Goal: Download file/media

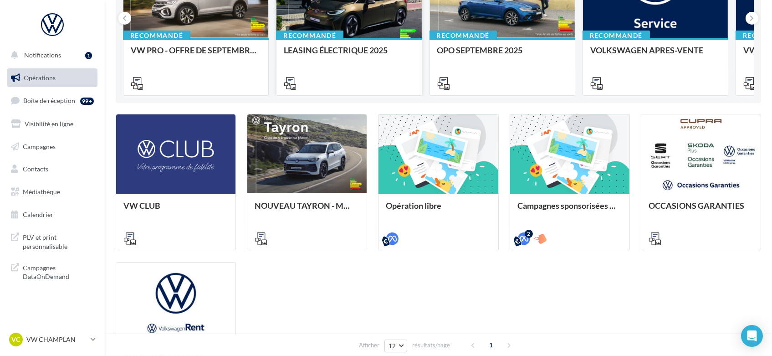
scroll to position [164, 0]
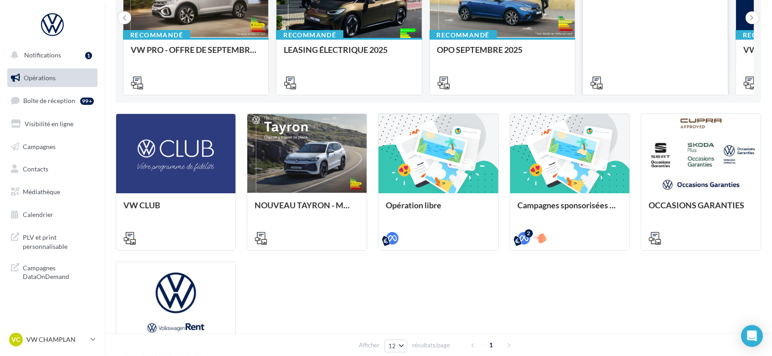
click at [677, 71] on div at bounding box center [655, 82] width 145 height 26
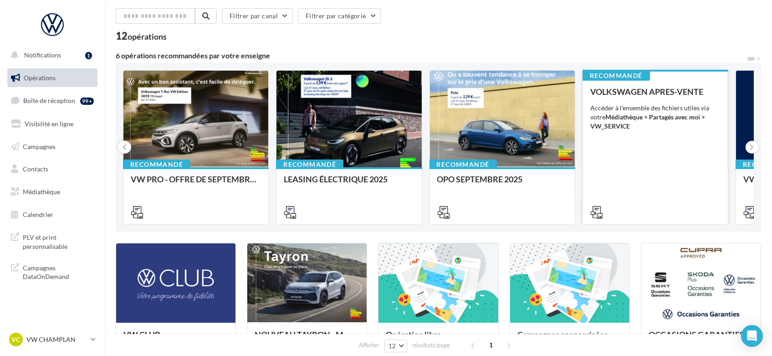
scroll to position [34, 0]
click at [597, 202] on div at bounding box center [655, 212] width 145 height 26
click at [596, 211] on icon at bounding box center [596, 212] width 13 height 13
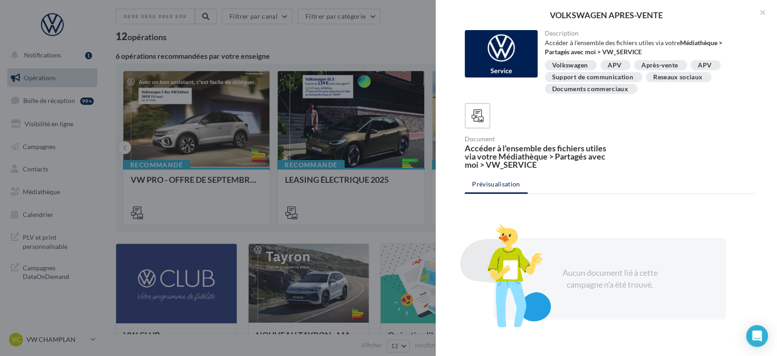
click at [364, 218] on div at bounding box center [388, 178] width 777 height 356
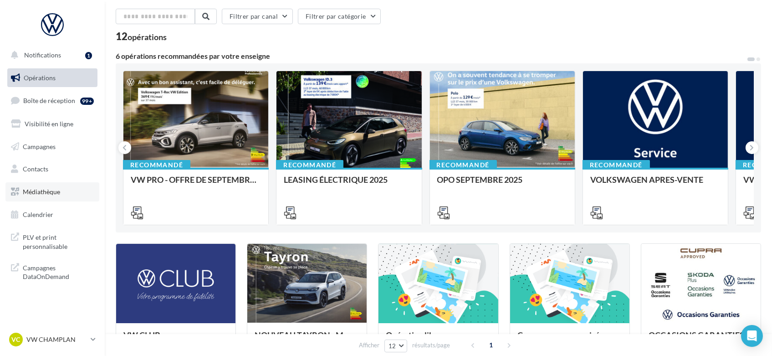
click at [46, 189] on span "Médiathèque" at bounding box center [41, 192] width 37 height 8
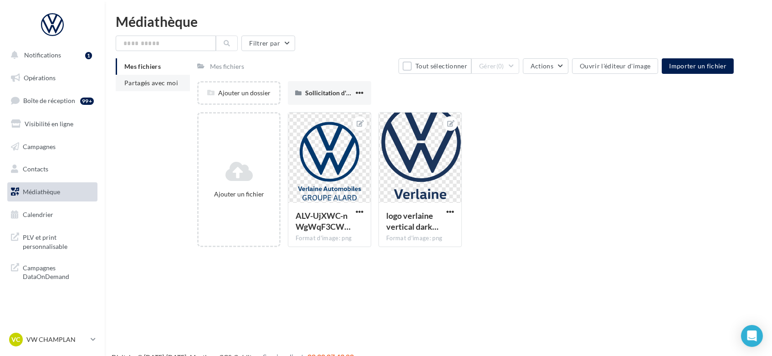
click at [144, 87] on li "Partagés avec moi" at bounding box center [153, 83] width 74 height 16
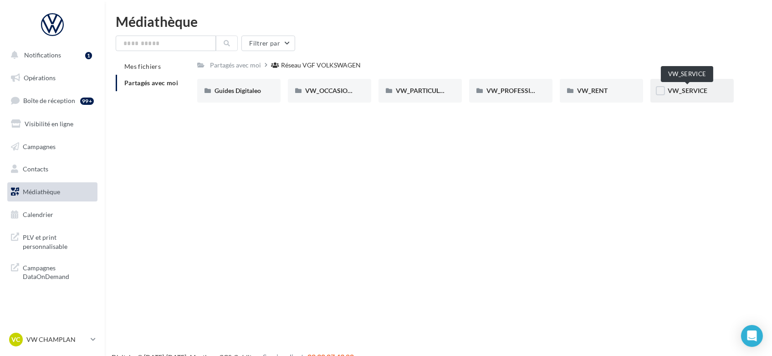
click at [692, 90] on span "VW_SERVICE" at bounding box center [688, 91] width 40 height 8
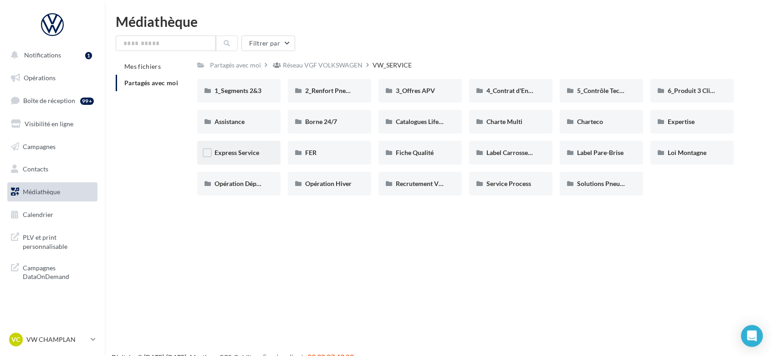
click at [255, 156] on div "Express Service" at bounding box center [238, 152] width 49 height 9
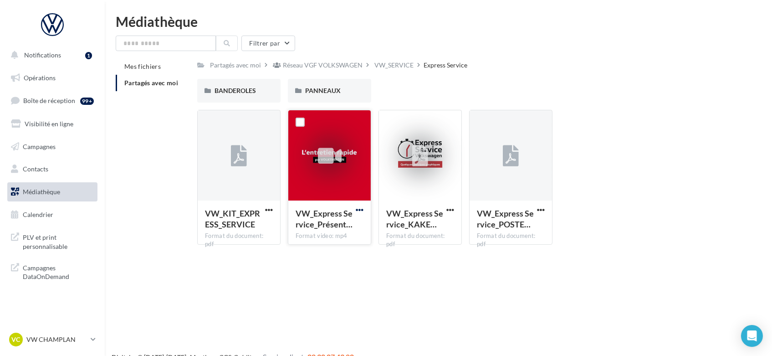
click at [358, 208] on span "button" at bounding box center [360, 210] width 8 height 8
click at [332, 250] on button "Copier l'URL" at bounding box center [319, 252] width 91 height 24
click at [388, 62] on div "VW_SERVICE" at bounding box center [393, 65] width 39 height 9
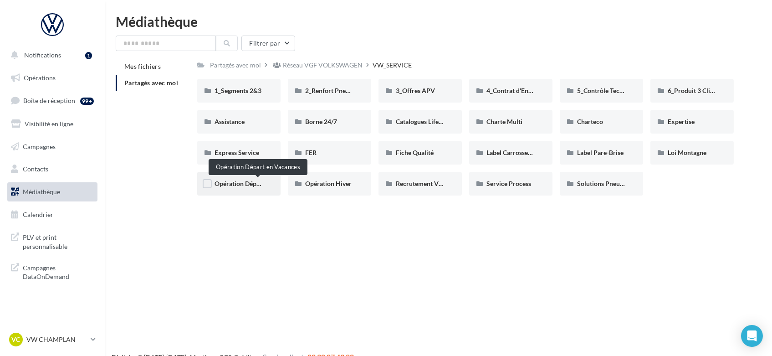
click at [249, 184] on span "Opération Départ en Vacances" at bounding box center [257, 183] width 86 height 8
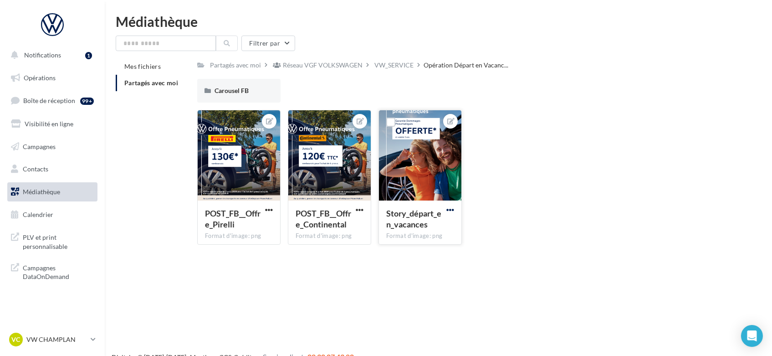
click at [454, 210] on span "button" at bounding box center [450, 210] width 8 height 8
click at [400, 272] on button "Copier l'URL" at bounding box center [408, 275] width 96 height 24
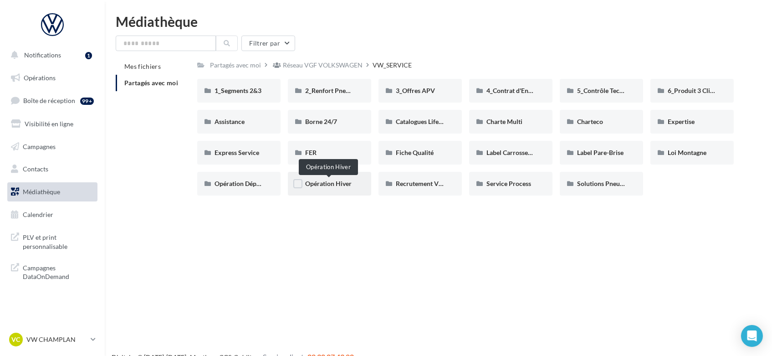
click at [337, 185] on span "Opération Hiver" at bounding box center [328, 183] width 46 height 8
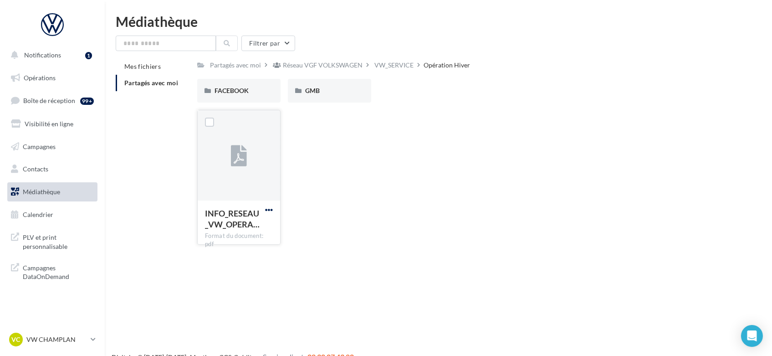
click at [268, 211] on span "button" at bounding box center [269, 210] width 8 height 8
click at [244, 254] on button "Copier l'URL" at bounding box center [229, 252] width 91 height 24
click at [400, 63] on div "VW_SERVICE" at bounding box center [393, 65] width 39 height 9
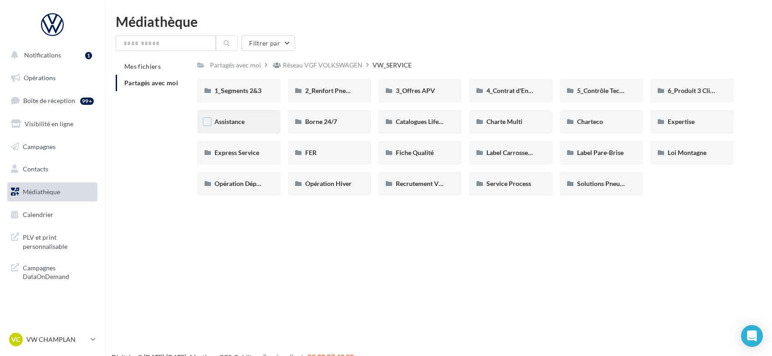
click at [247, 118] on div "Assistance" at bounding box center [238, 121] width 49 height 9
click at [249, 186] on span "Opération Départ en Vacances" at bounding box center [257, 183] width 86 height 8
click at [339, 60] on div "Réseau VGF VOLKSWAGEN" at bounding box center [317, 64] width 93 height 13
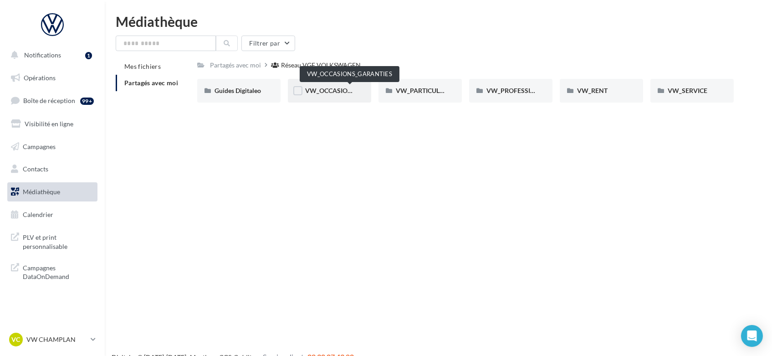
click at [348, 88] on span "VW_OCCASIONS_GARANTIES" at bounding box center [349, 91] width 89 height 8
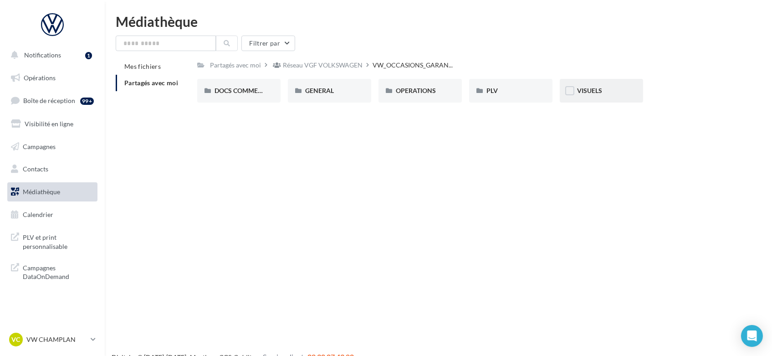
click at [608, 90] on div "VISUELS" at bounding box center [601, 90] width 49 height 9
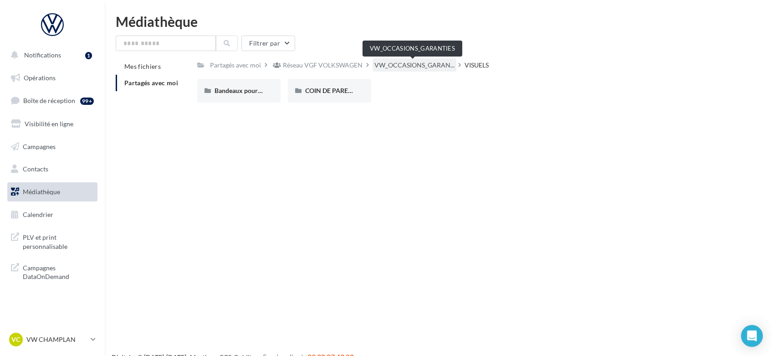
click at [434, 64] on span "VW_OCCASIONS_GARAN..." at bounding box center [414, 65] width 80 height 9
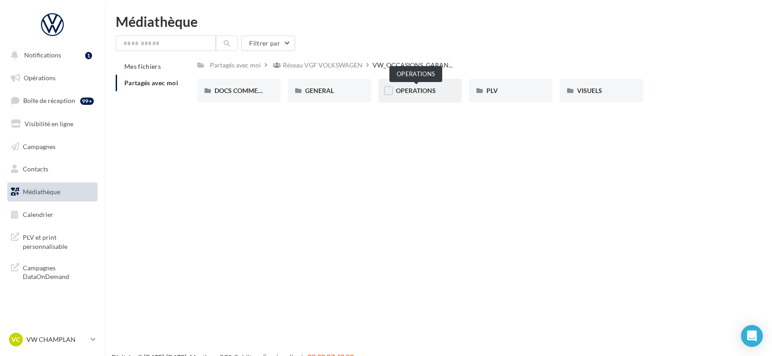
click at [435, 90] on span "OPERATIONS" at bounding box center [416, 91] width 40 height 8
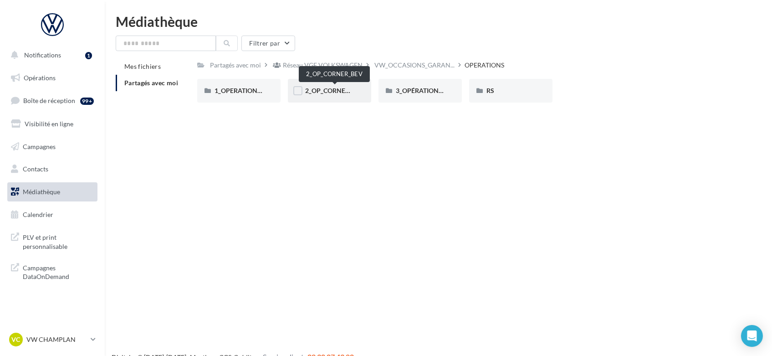
click at [330, 87] on span "2_OP_CORNER_BEV" at bounding box center [334, 91] width 59 height 8
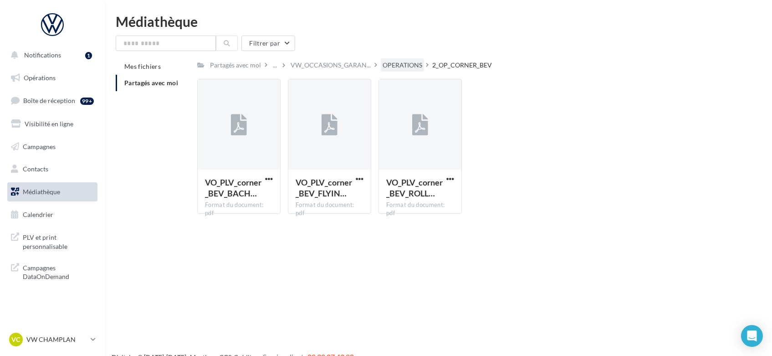
click at [416, 62] on div "OPERATIONS" at bounding box center [403, 65] width 40 height 9
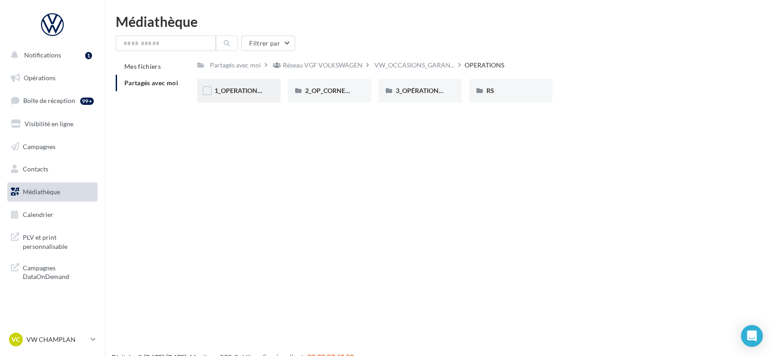
click at [240, 97] on div "1_OPERATION_Dispo_immédiate" at bounding box center [238, 91] width 83 height 24
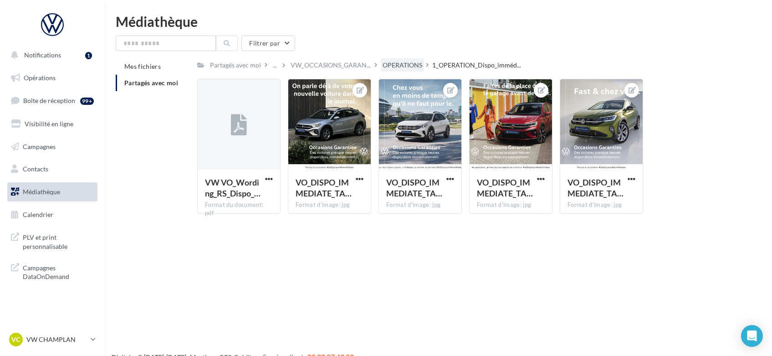
click at [402, 64] on div "OPERATIONS" at bounding box center [403, 65] width 40 height 9
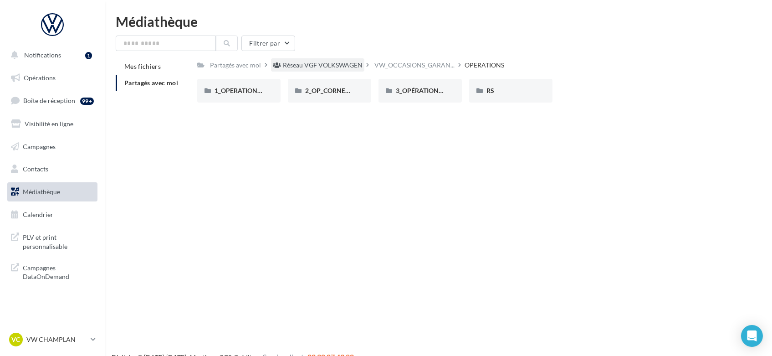
click at [334, 63] on div "Réseau VGF VOLKSWAGEN" at bounding box center [323, 65] width 80 height 9
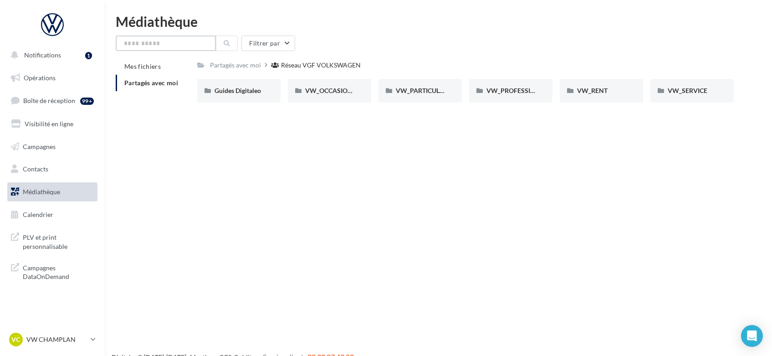
click at [172, 46] on input "text" at bounding box center [166, 43] width 100 height 15
type input "*"
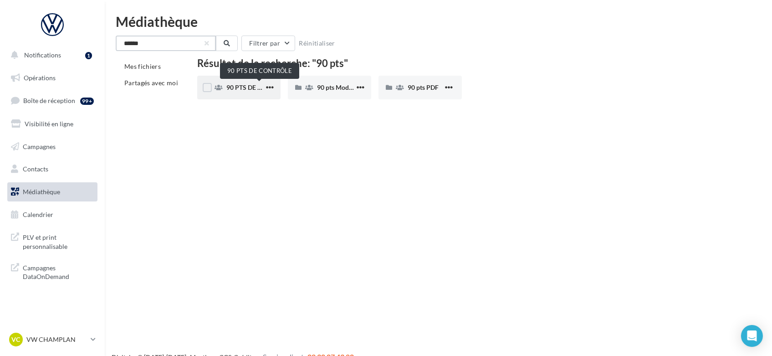
type input "******"
click at [244, 87] on span "90 PTS DE CONTRÔLE" at bounding box center [258, 87] width 65 height 8
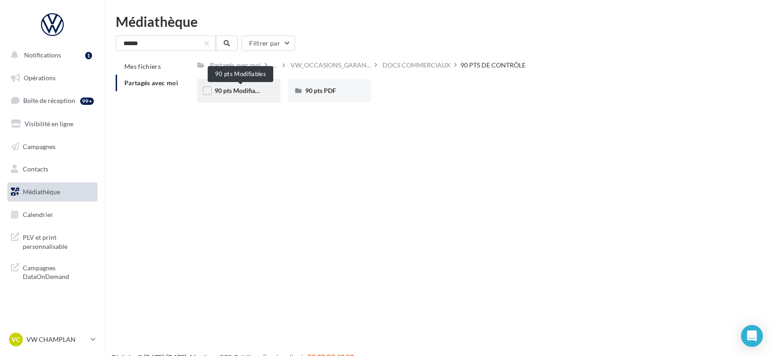
click at [242, 91] on span "90 pts Modifiables" at bounding box center [240, 91] width 52 height 8
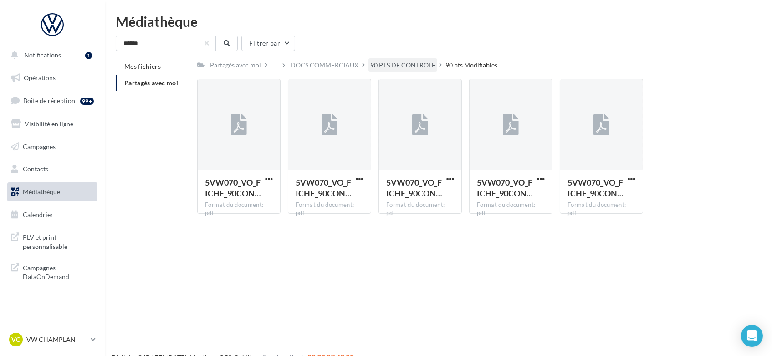
click at [417, 66] on div "90 PTS DE CONTRÔLE" at bounding box center [402, 65] width 65 height 9
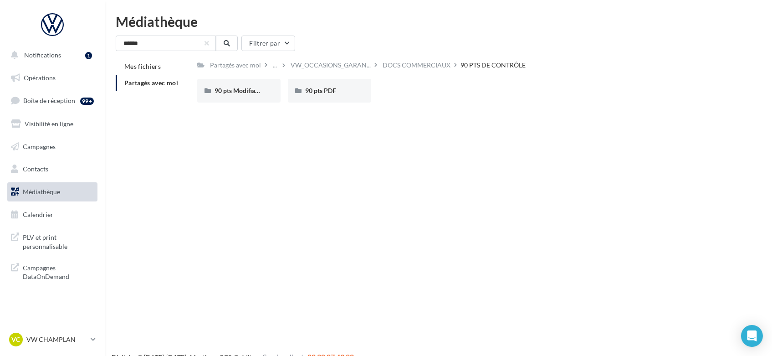
click at [419, 137] on div "Notifications 1 Opérations Boîte de réception 99+ Visibilité en ligne Campagnes…" at bounding box center [386, 193] width 772 height 356
click at [325, 88] on span "90 pts PDF" at bounding box center [320, 91] width 31 height 8
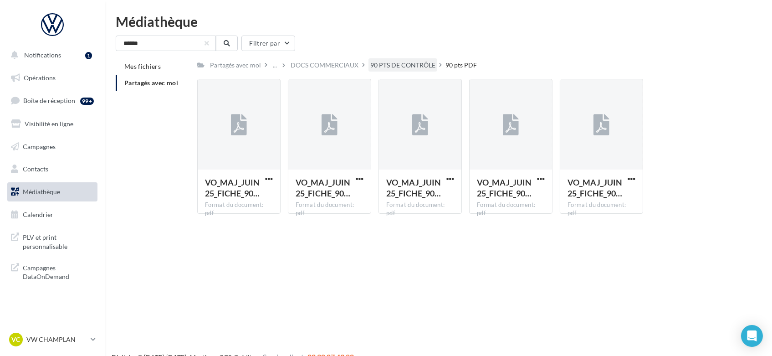
click at [393, 63] on div "90 PTS DE CONTRÔLE" at bounding box center [402, 65] width 65 height 9
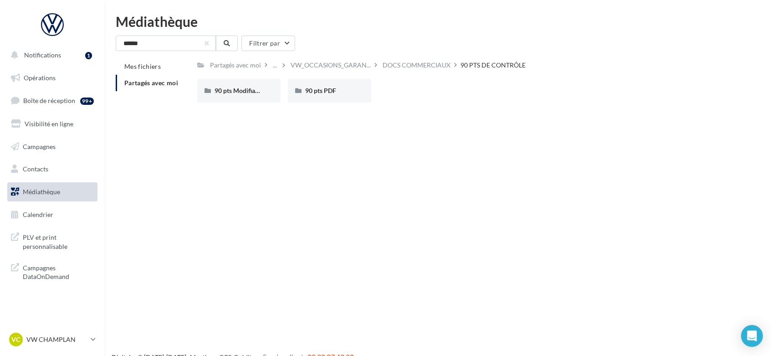
click at [150, 85] on span "Partagés avec moi" at bounding box center [151, 83] width 54 height 8
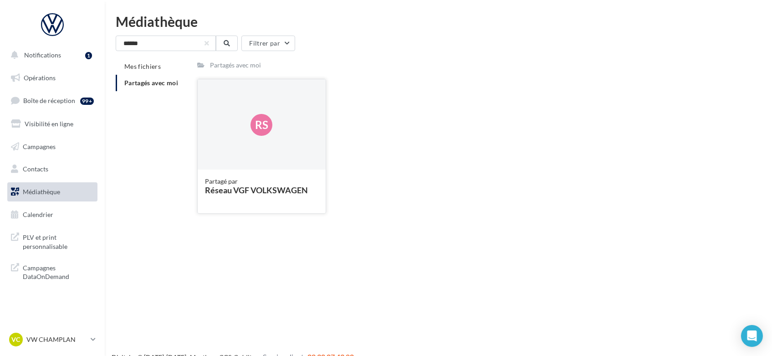
click at [268, 159] on div "Rs" at bounding box center [262, 124] width 128 height 91
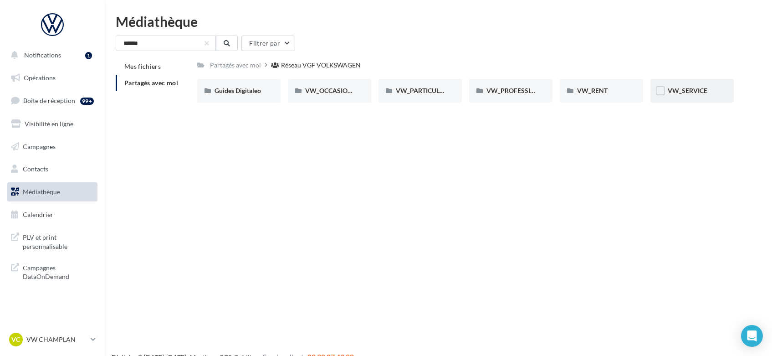
click at [695, 94] on div "VW_SERVICE" at bounding box center [692, 90] width 49 height 9
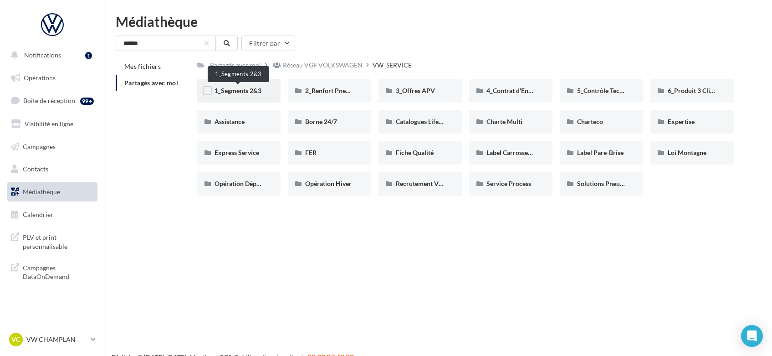
click at [240, 90] on span "1_Segments 2&3" at bounding box center [237, 91] width 47 height 8
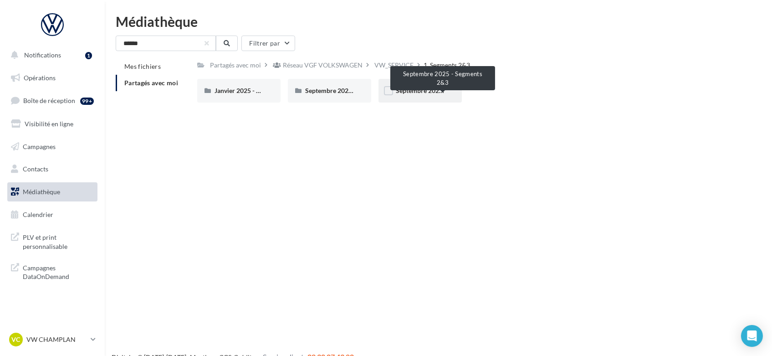
click at [416, 90] on span "Septembre 2025 - Segments 2&3" at bounding box center [442, 91] width 92 height 8
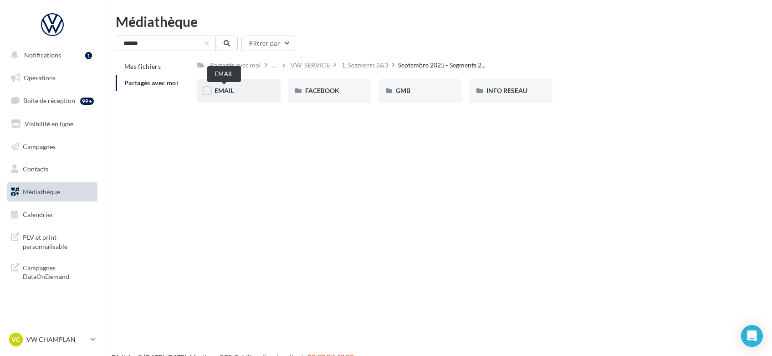
click at [231, 92] on span "EMAIL" at bounding box center [223, 91] width 19 height 8
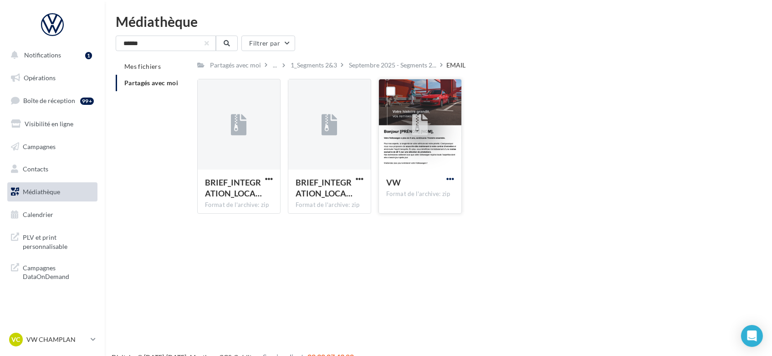
click at [452, 179] on span "button" at bounding box center [450, 179] width 8 height 8
click at [402, 225] on button "Copier l'URL" at bounding box center [410, 221] width 91 height 24
click at [361, 179] on span "button" at bounding box center [360, 179] width 8 height 8
click at [304, 197] on button "Télécharger" at bounding box center [319, 197] width 91 height 24
click at [272, 181] on span "button" at bounding box center [269, 179] width 8 height 8
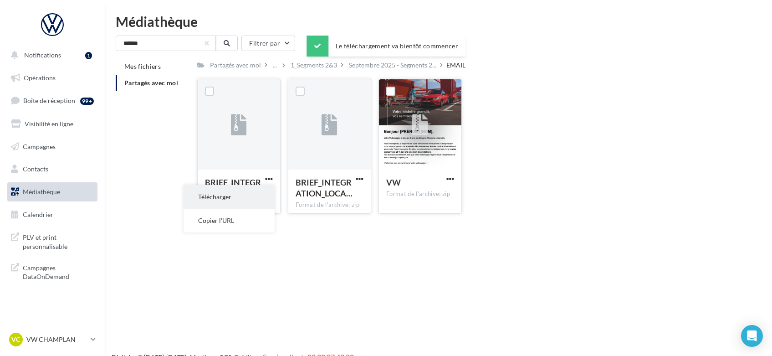
click at [248, 193] on button "Télécharger" at bounding box center [229, 197] width 91 height 24
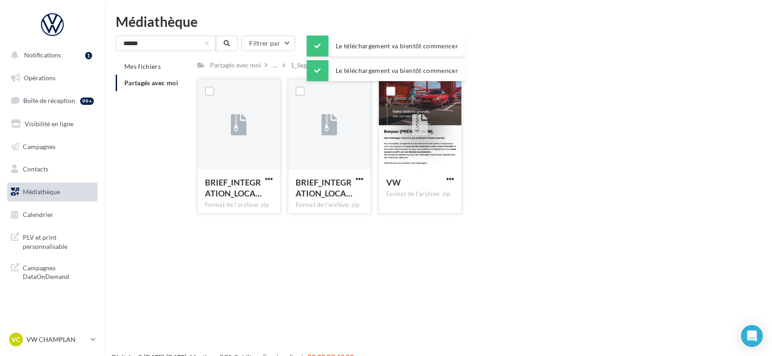
click at [520, 204] on div "BRIEF_INTEGRATION_LOCA… Format de l'archive: zip BRIEF_INTEGRATION_LOCAL_SEG3_S…" at bounding box center [469, 150] width 544 height 142
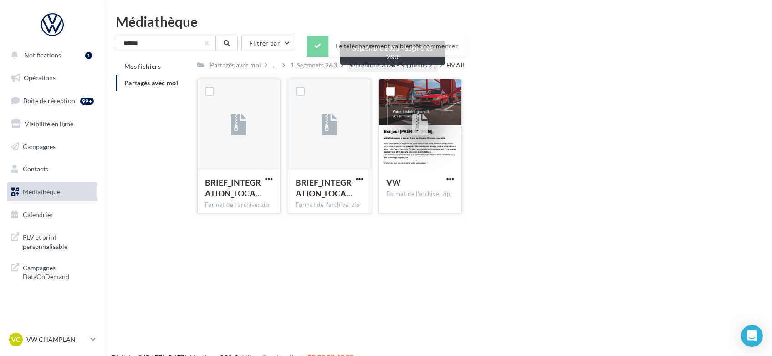
click at [410, 66] on span "Septembre 2025 - Segments 2..." at bounding box center [392, 65] width 87 height 9
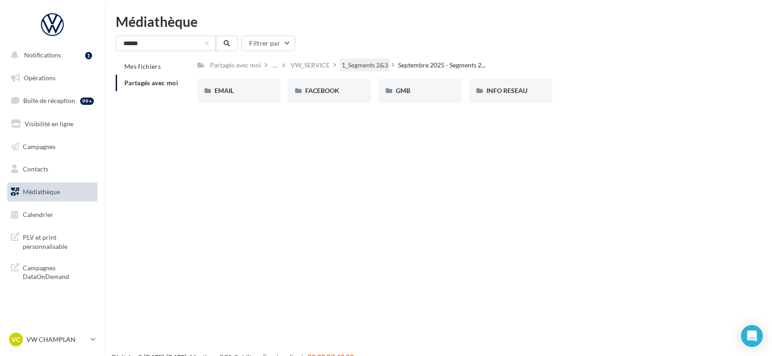
click at [371, 65] on div "1_Segments 2&3" at bounding box center [365, 65] width 46 height 9
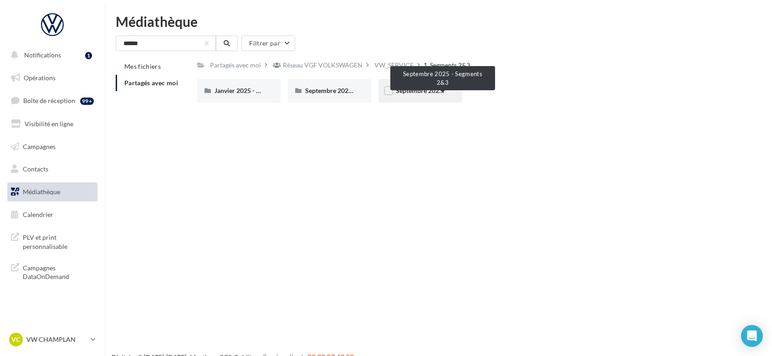
click at [415, 90] on span "Septembre 2025 - Segments 2&3" at bounding box center [442, 91] width 92 height 8
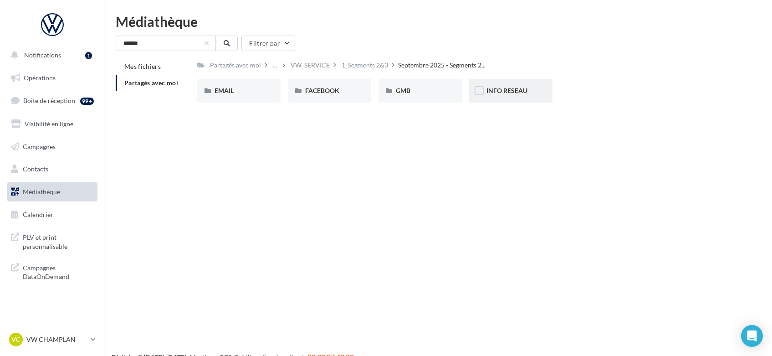
click at [542, 81] on div "INFO RESEAU" at bounding box center [510, 91] width 83 height 24
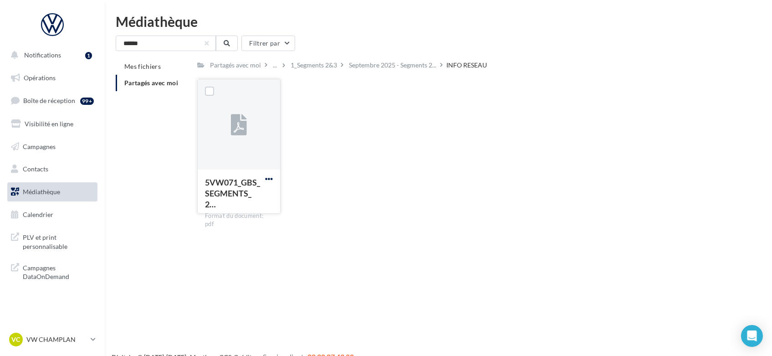
click at [270, 179] on span "button" at bounding box center [269, 179] width 8 height 8
click at [244, 199] on button "Télécharger" at bounding box center [229, 197] width 91 height 24
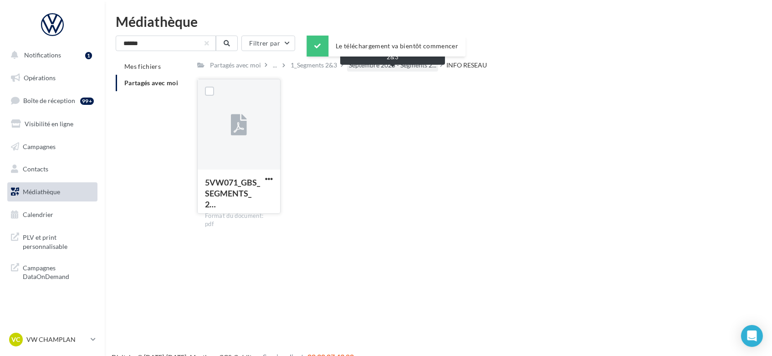
click at [411, 66] on span "Septembre 2025 - Segments 2..." at bounding box center [392, 65] width 87 height 9
